Goal: Information Seeking & Learning: Learn about a topic

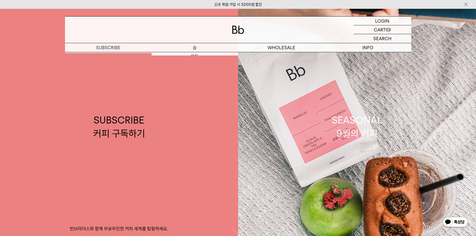
drag, startPoint x: 0, startPoint y: 0, endPoint x: 231, endPoint y: 53, distance: 237.1
click at [231, 53] on link "SUBSCRIBE 커피 구독하기 빈브라더스와 함께 무궁무진한 커피 세계를 탐험하세요." at bounding box center [119, 127] width 238 height 236
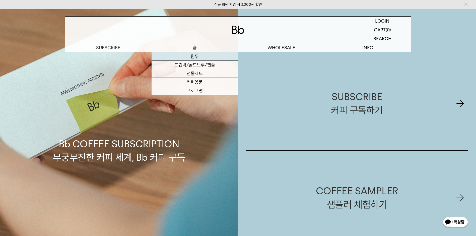
click at [210, 59] on link "원두" at bounding box center [195, 56] width 87 height 9
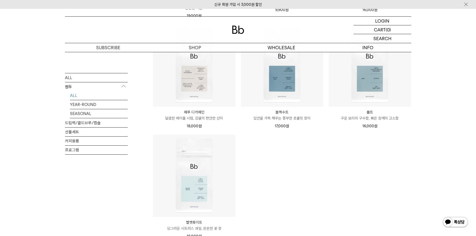
scroll to position [427, 0]
click at [296, 113] on p "입안을 가득 채우는 풍부한 초콜릿 향미" at bounding box center [282, 116] width 82 height 6
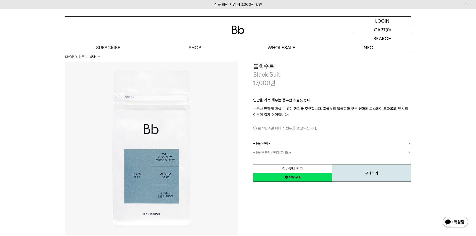
click at [308, 144] on link "= 용량 선택 =" at bounding box center [332, 143] width 158 height 9
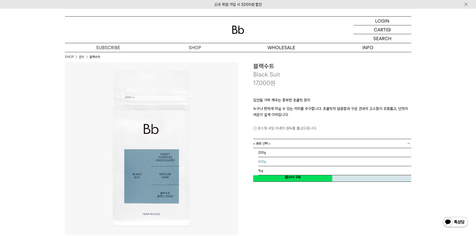
click at [288, 160] on li "600g" at bounding box center [334, 161] width 153 height 9
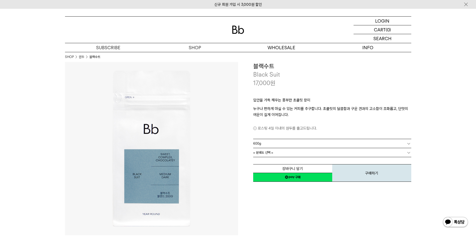
click at [296, 155] on link "= 분쇄도 선택 =" at bounding box center [332, 152] width 158 height 9
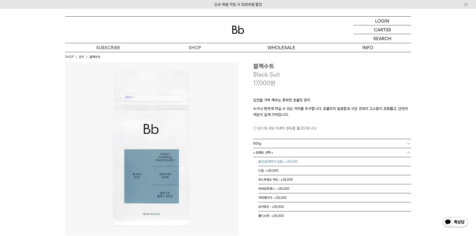
click at [289, 163] on li "홀빈(분쇄하지 않음) : +25,000" at bounding box center [334, 161] width 153 height 9
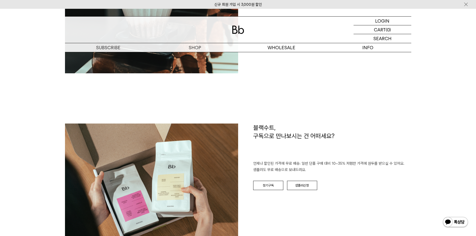
scroll to position [753, 0]
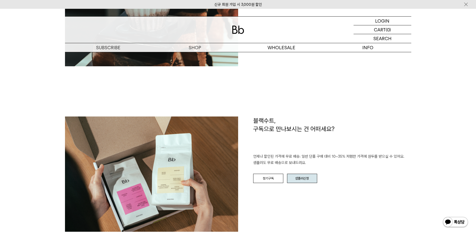
click at [310, 174] on link "샘플러신청" at bounding box center [302, 179] width 30 height 10
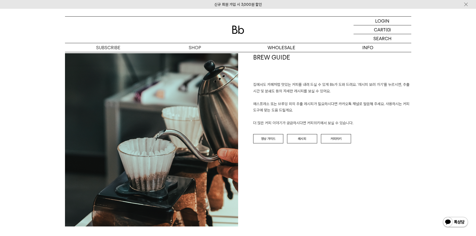
scroll to position [569, 0]
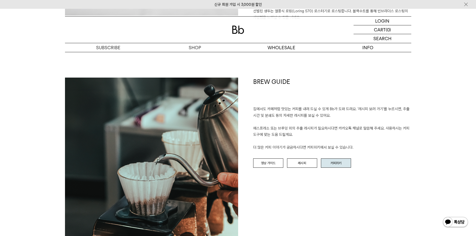
click at [328, 161] on link "커피위키" at bounding box center [336, 163] width 30 height 10
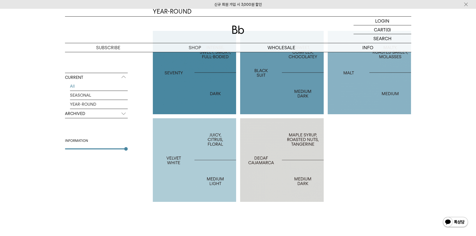
scroll to position [251, 0]
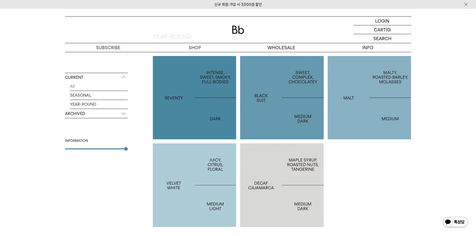
click at [303, 118] on div at bounding box center [282, 98] width 84 height 84
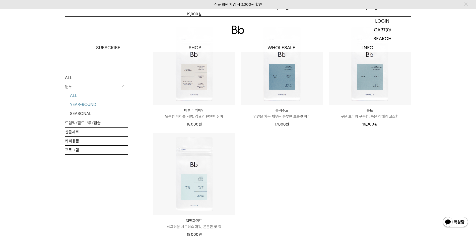
click at [91, 103] on link "YEAR-ROUND" at bounding box center [99, 104] width 58 height 9
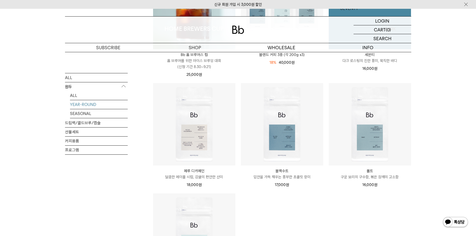
scroll to position [201, 0]
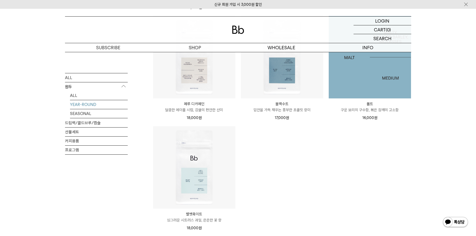
click at [353, 83] on img at bounding box center [370, 57] width 82 height 82
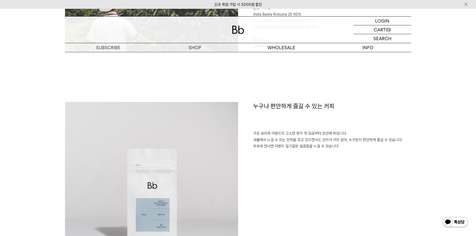
scroll to position [427, 0]
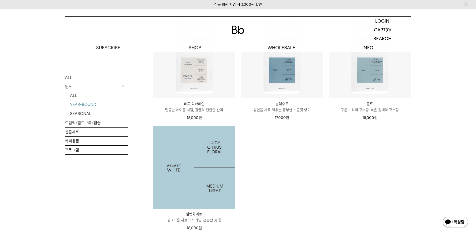
click at [179, 175] on img at bounding box center [194, 167] width 82 height 82
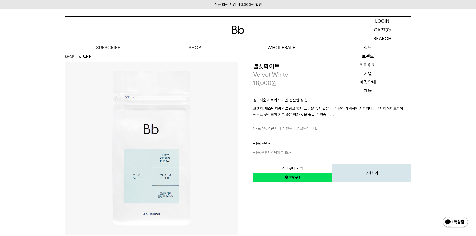
click at [375, 46] on p "정보" at bounding box center [368, 47] width 87 height 9
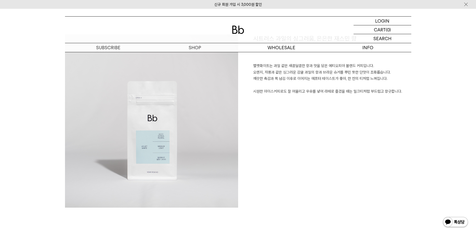
scroll to position [552, 0]
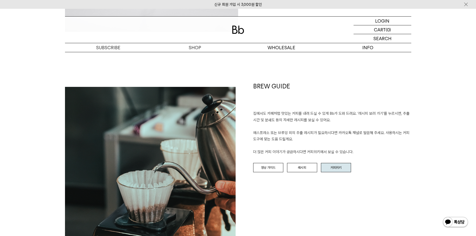
click at [340, 171] on link "커피위키" at bounding box center [336, 168] width 30 height 10
click at [340, 169] on link "커피위키" at bounding box center [336, 168] width 30 height 10
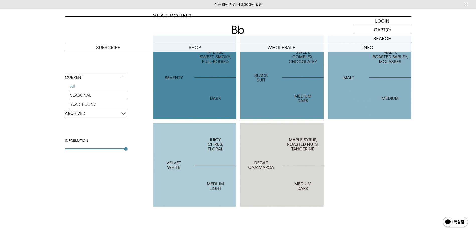
scroll to position [276, 0]
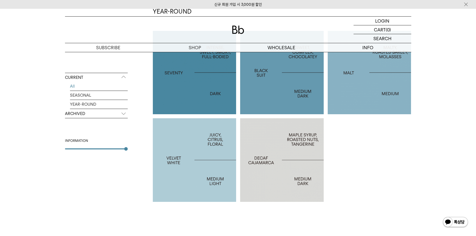
click at [202, 166] on div at bounding box center [195, 160] width 84 height 84
click at [203, 166] on div at bounding box center [195, 160] width 84 height 84
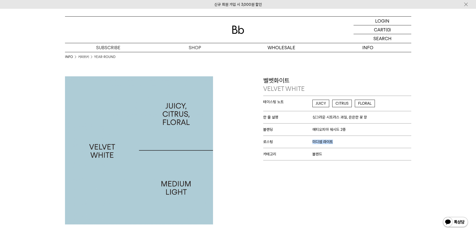
drag, startPoint x: 313, startPoint y: 143, endPoint x: 350, endPoint y: 136, distance: 37.6
click at [350, 136] on p "로스팅 미디엄 라이트" at bounding box center [337, 142] width 148 height 12
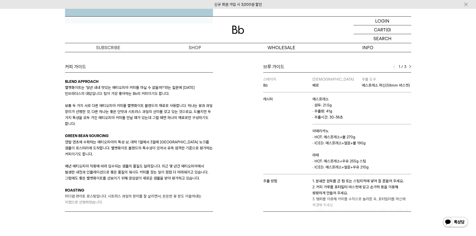
scroll to position [43, 0]
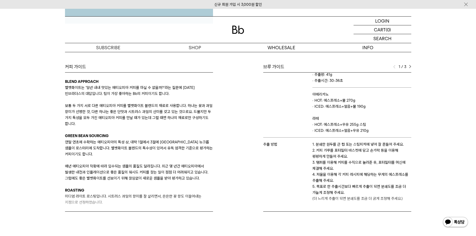
click at [301, 185] on td "추출 방법" at bounding box center [287, 172] width 49 height 68
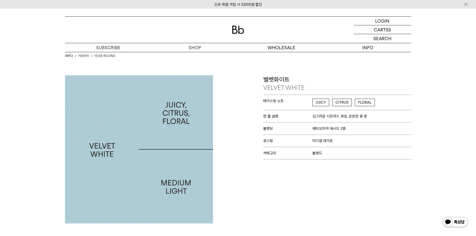
scroll to position [0, 0]
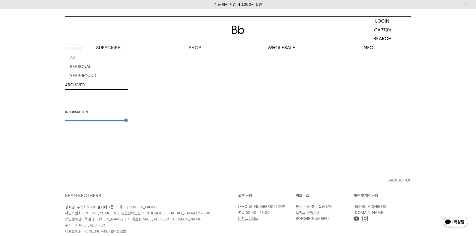
scroll to position [202, 0]
